Goal: Transaction & Acquisition: Purchase product/service

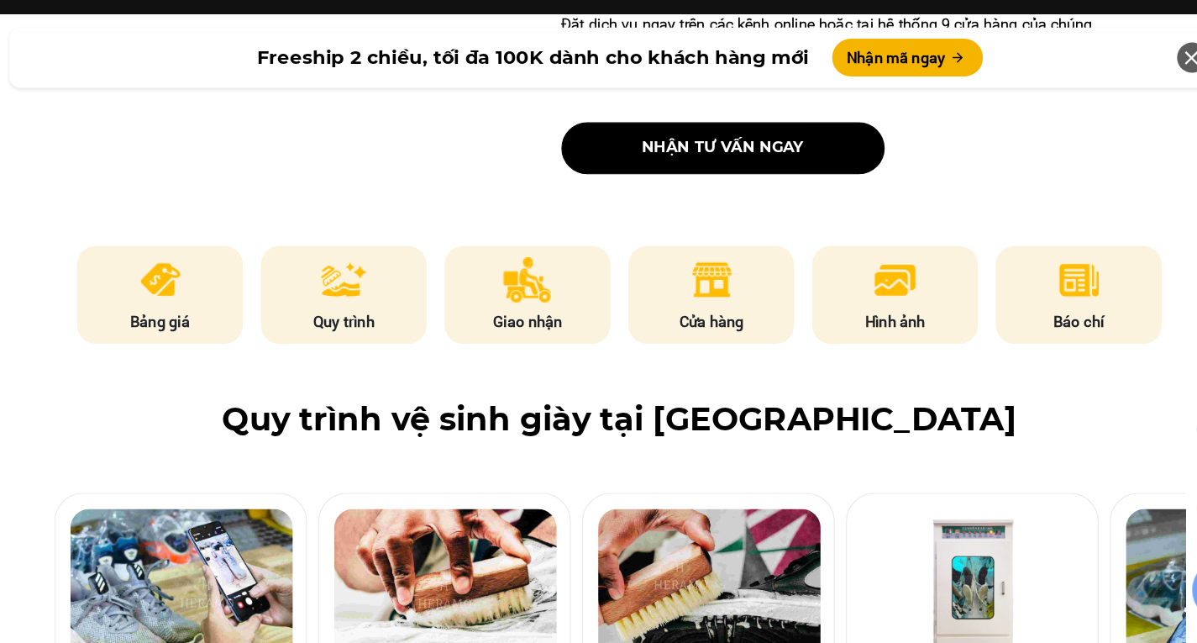
scroll to position [719, 0]
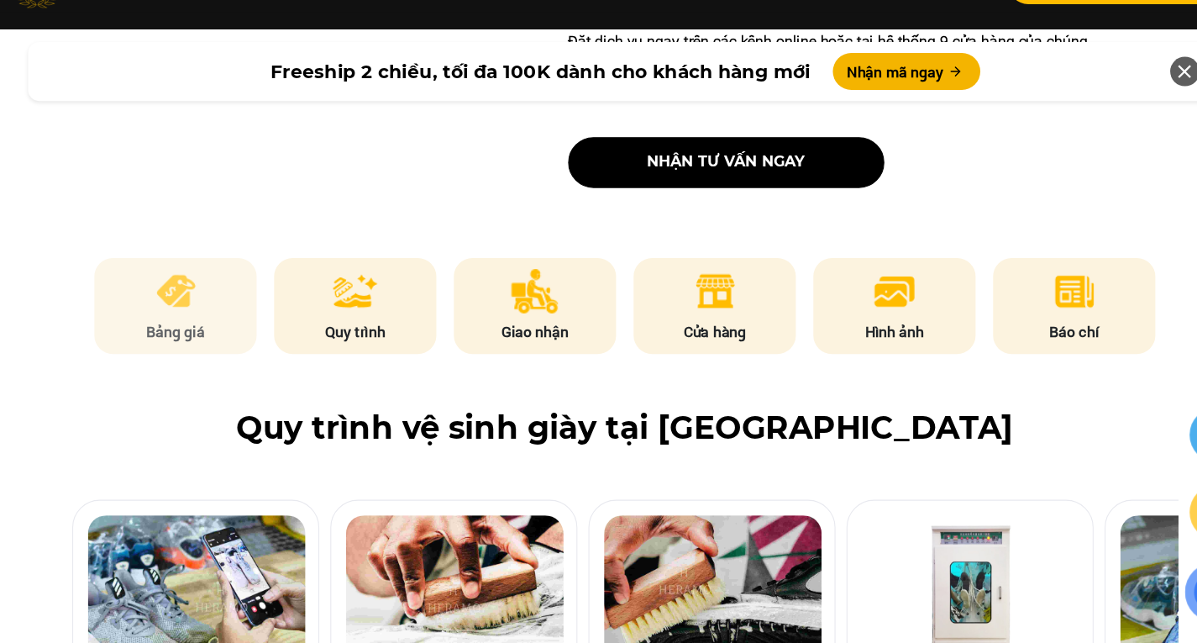
click at [180, 333] on img at bounding box center [189, 321] width 41 height 40
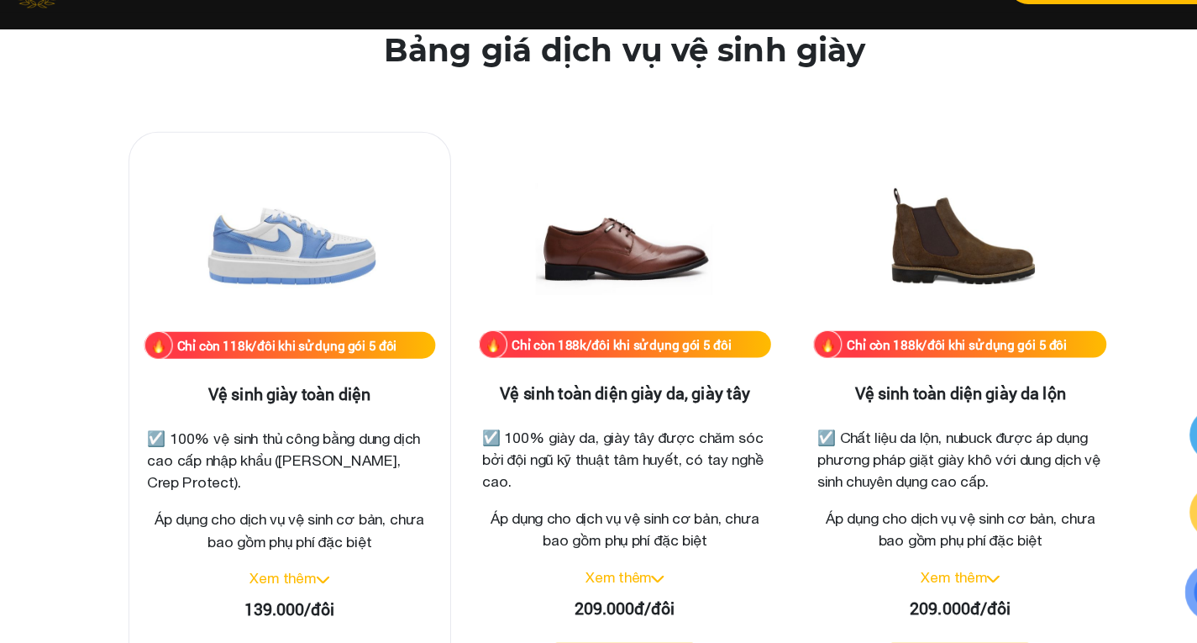
click at [314, 582] on link "Xem thêm" at bounding box center [287, 582] width 60 height 15
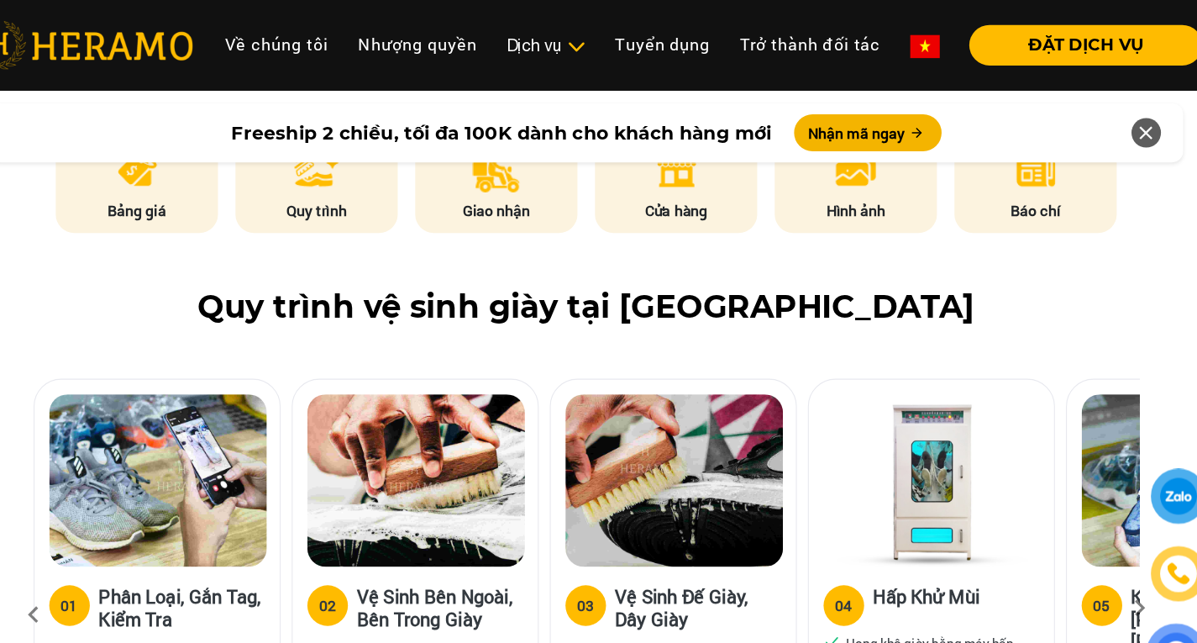
scroll to position [871, 0]
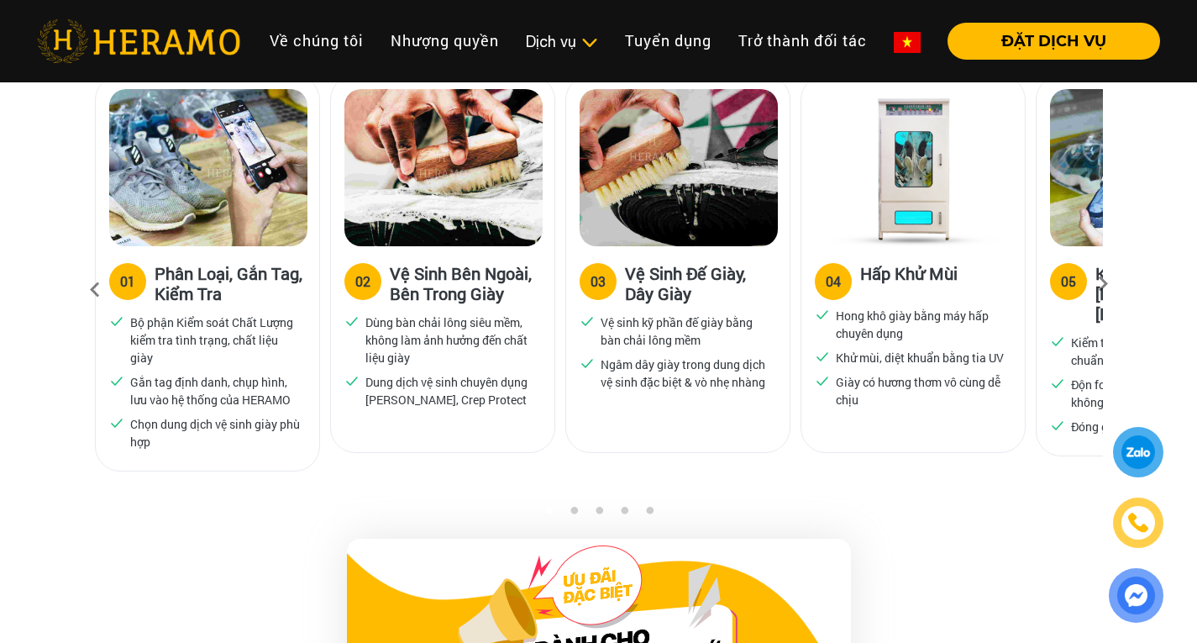
scroll to position [1151, 0]
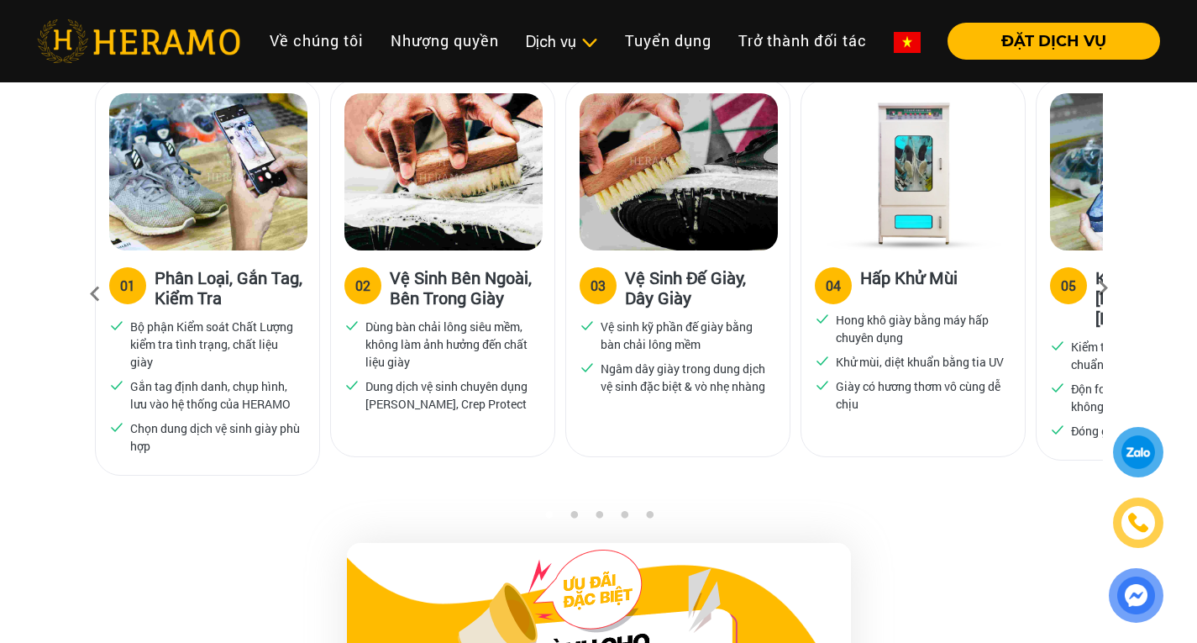
click at [1102, 288] on icon at bounding box center [1103, 293] width 30 height 11
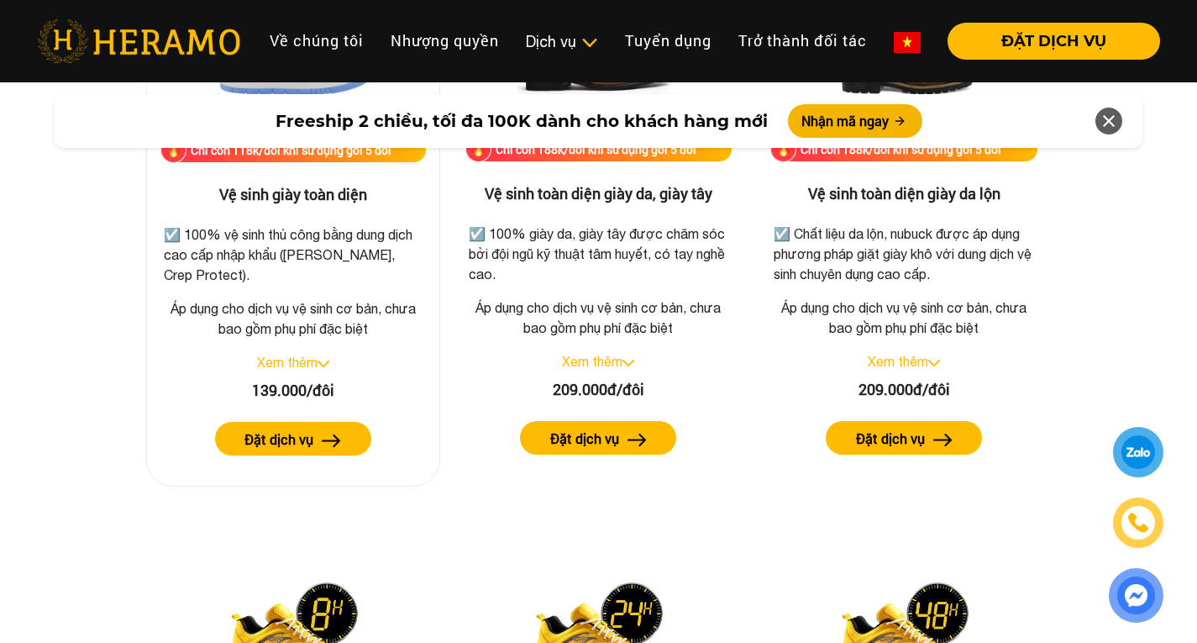
scroll to position [2476, 0]
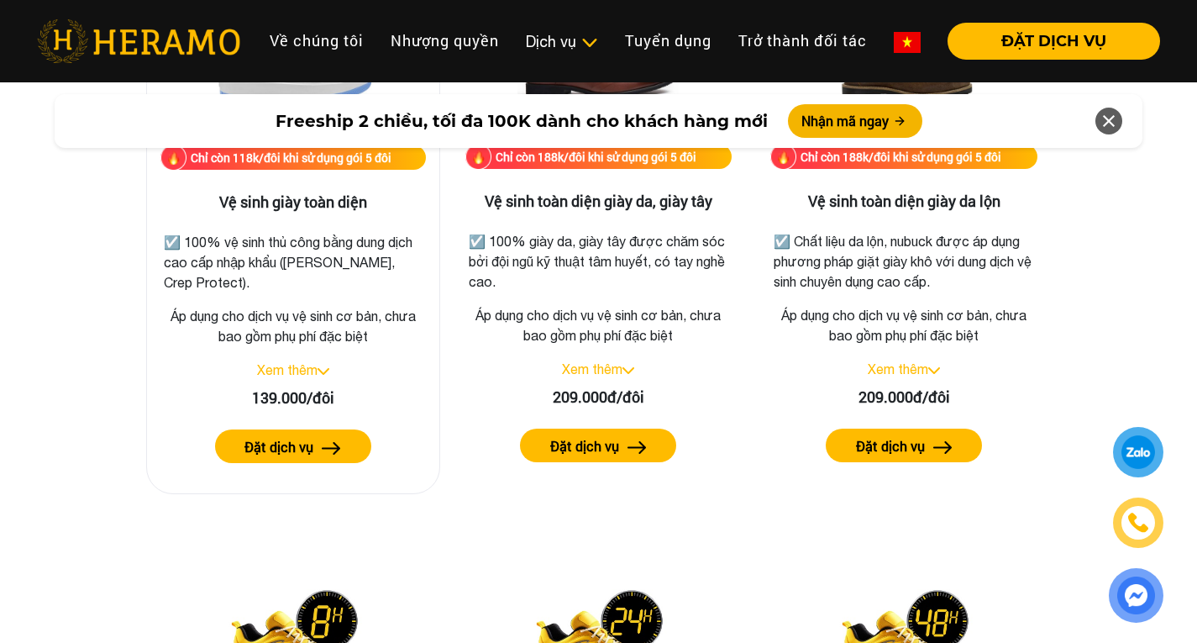
click at [311, 159] on div "Chỉ còn 118k/đôi khi sử dụng gói 5 đôi" at bounding box center [291, 158] width 201 height 18
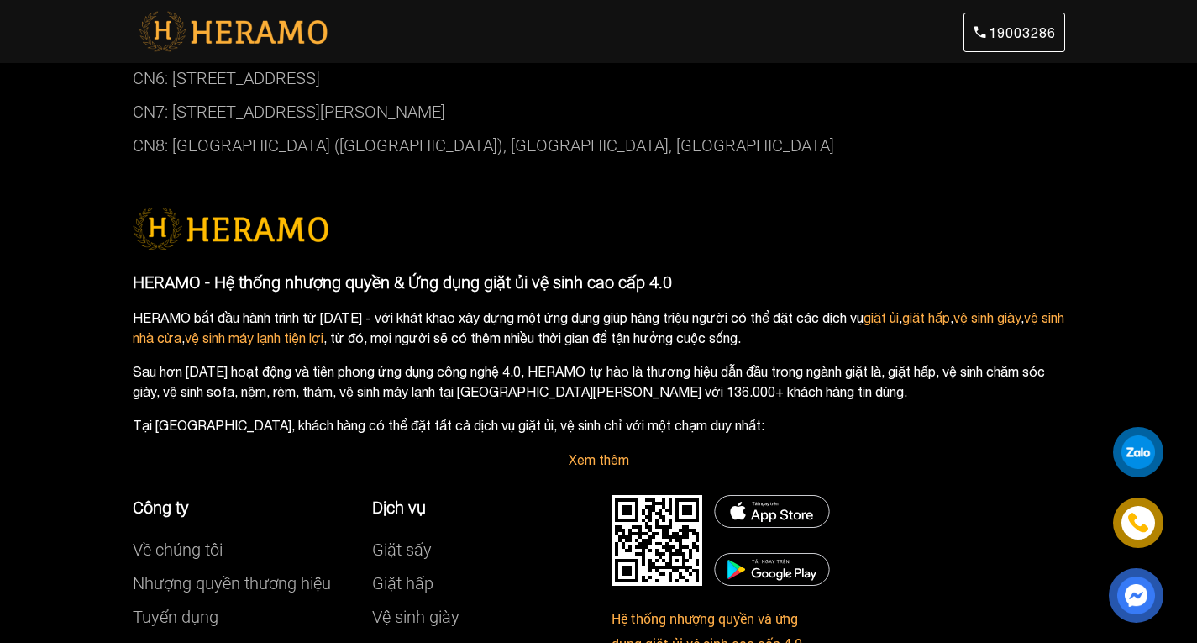
scroll to position [1787, 0]
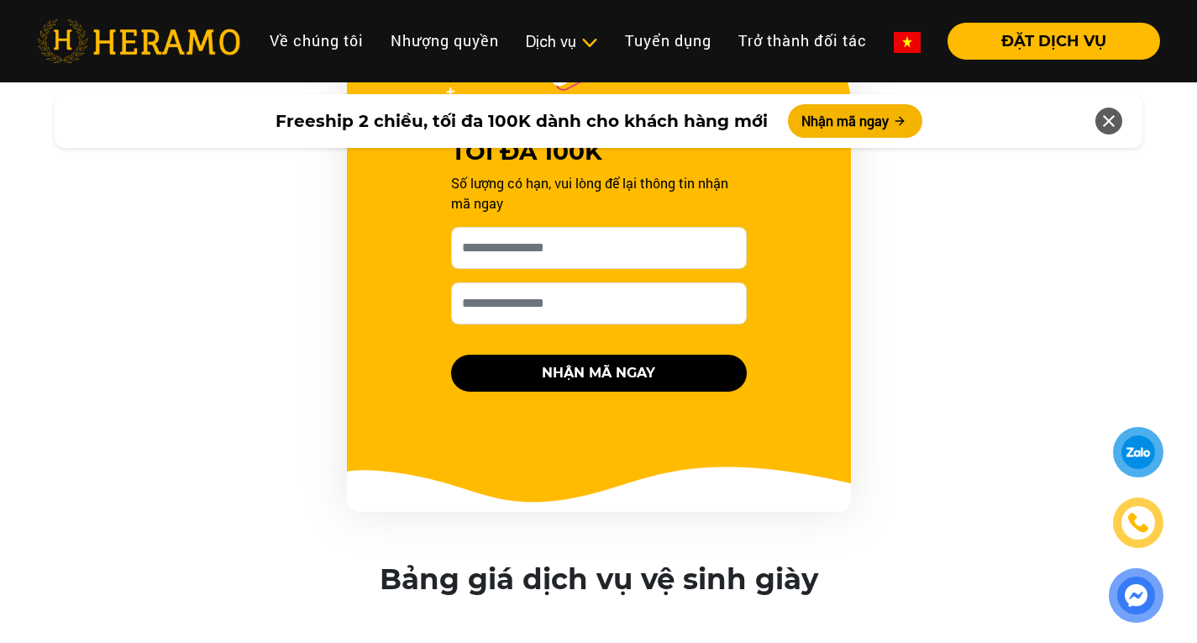
scroll to position [2476, 0]
